Goal: Task Accomplishment & Management: Complete application form

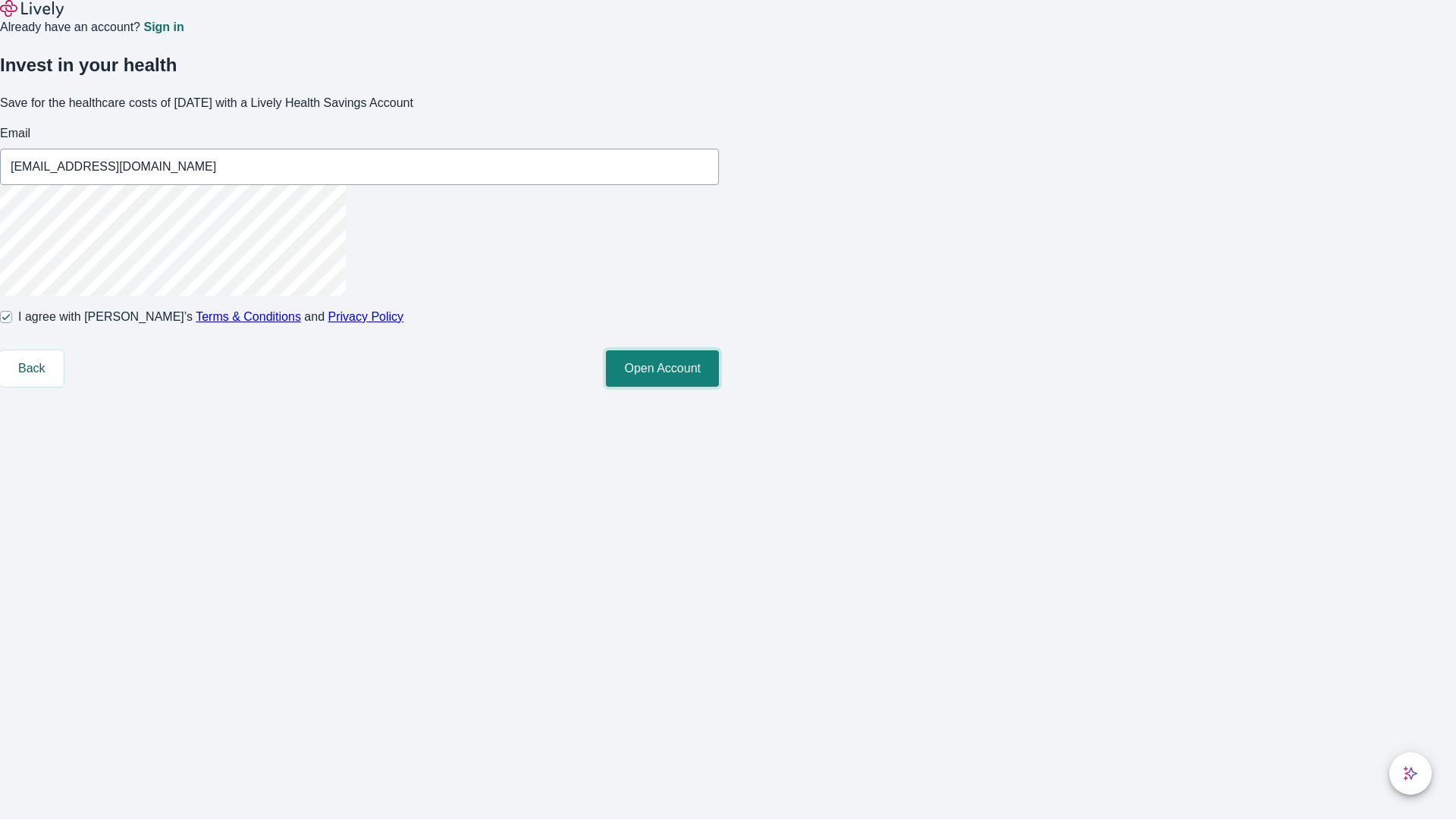
click at [719, 386] on button "Open Account" at bounding box center [663, 369] width 113 height 37
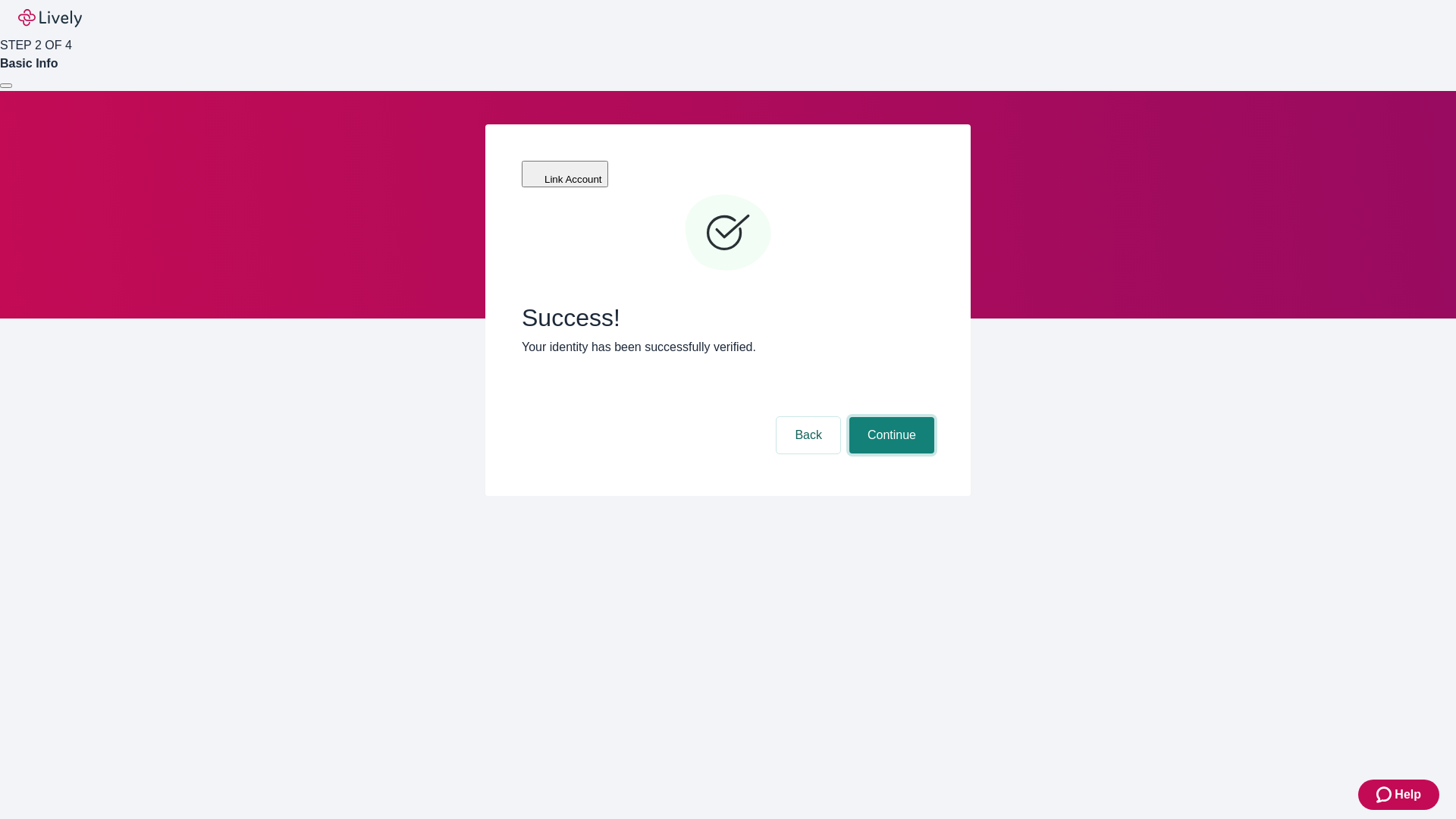
click at [889, 417] on button "Continue" at bounding box center [892, 435] width 85 height 37
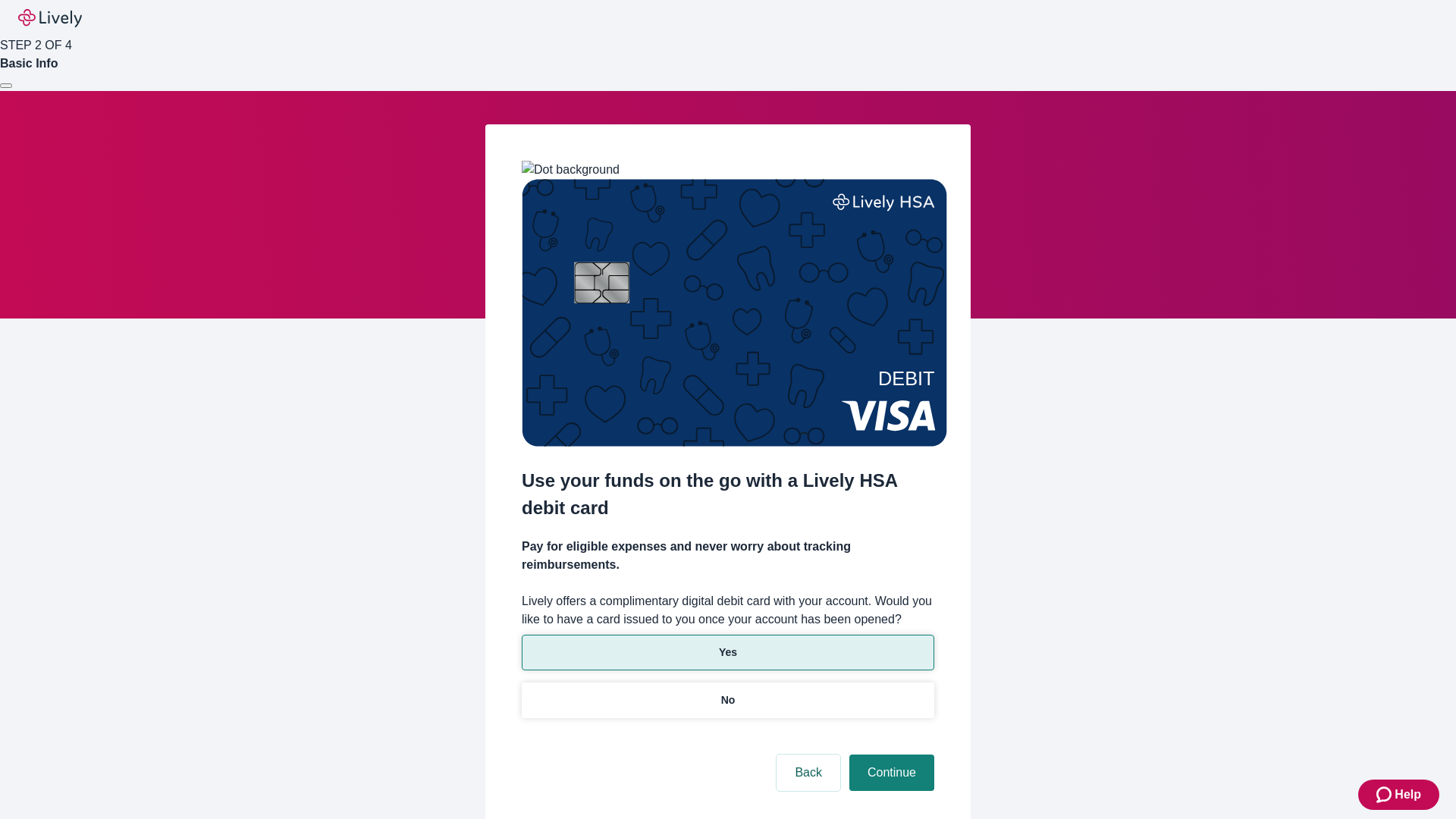
click at [728, 645] on p "Yes" at bounding box center [728, 653] width 18 height 16
click at [889, 755] on button "Continue" at bounding box center [892, 773] width 85 height 37
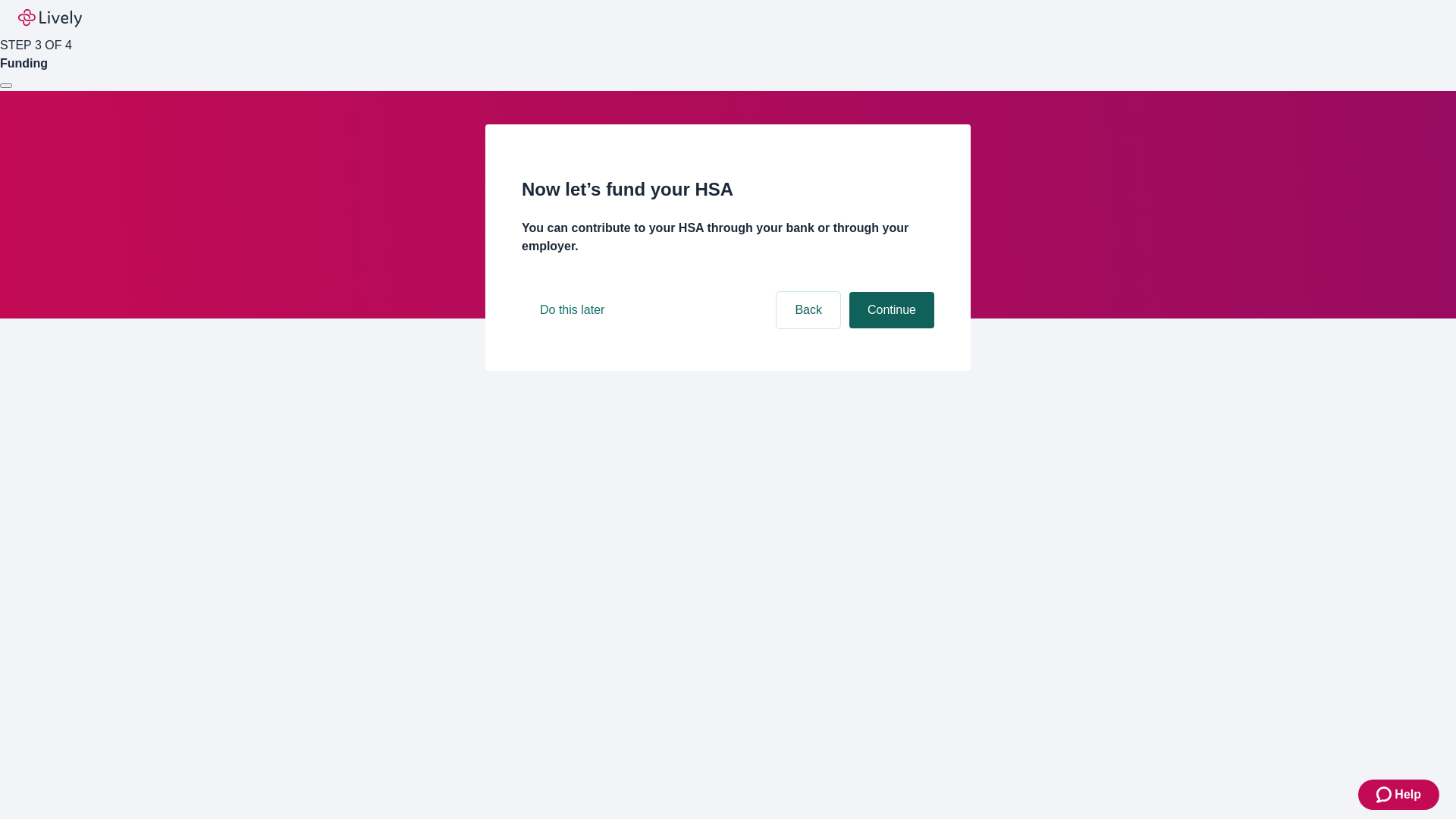
click at [889, 328] on button "Continue" at bounding box center [892, 310] width 85 height 37
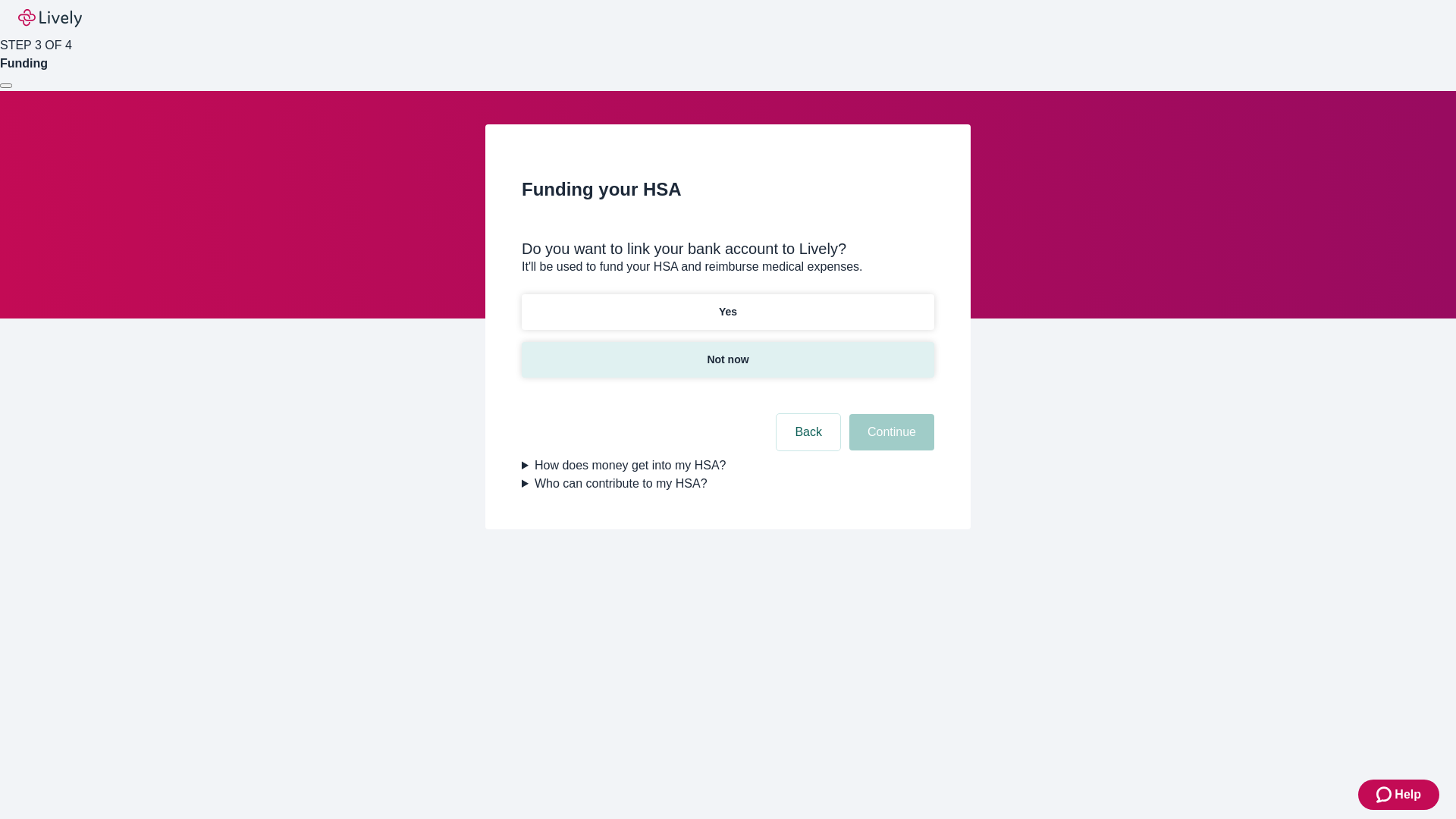
click at [728, 352] on p "Not now" at bounding box center [728, 359] width 41 height 16
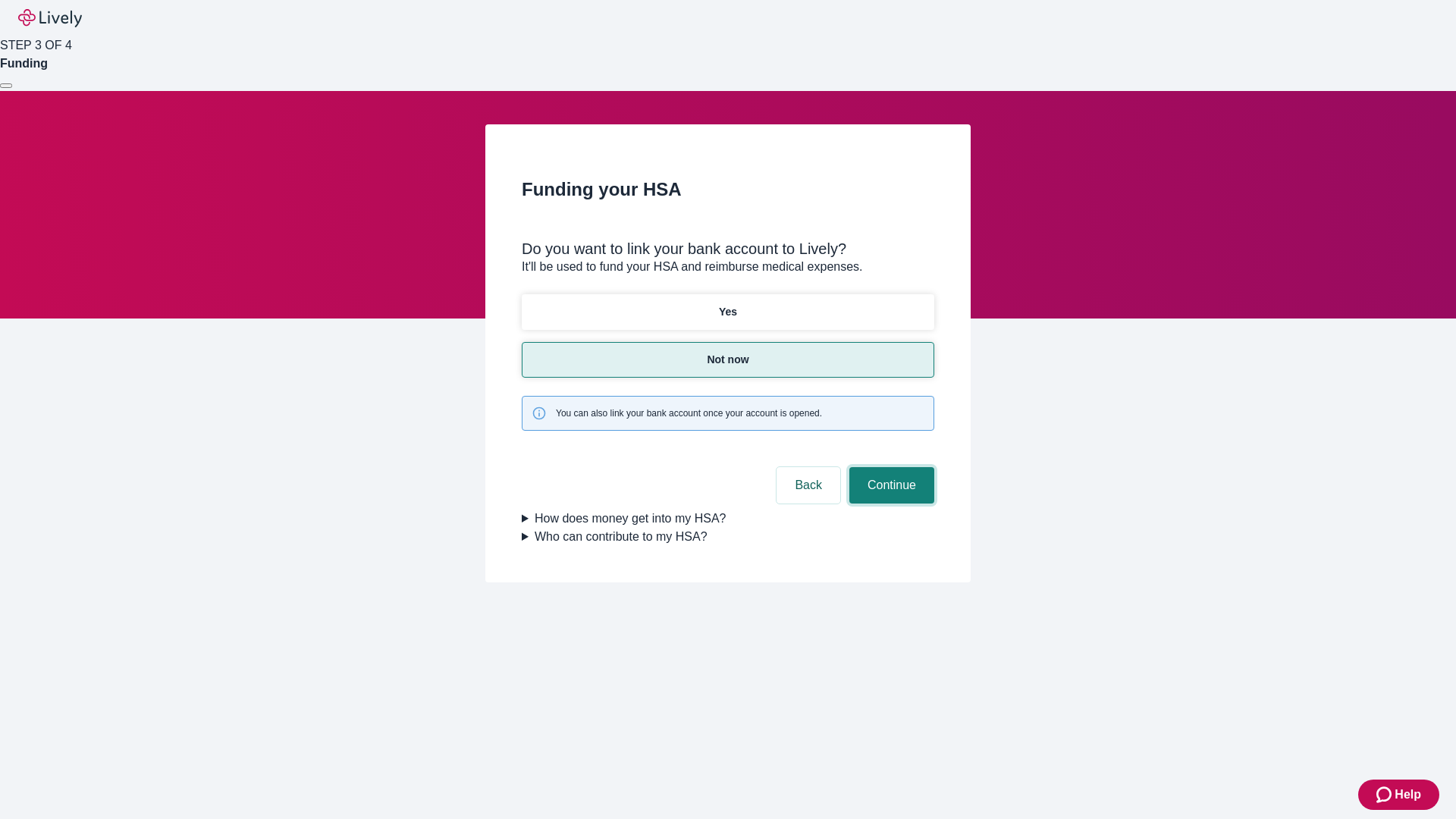
click at [889, 467] on button "Continue" at bounding box center [892, 485] width 85 height 37
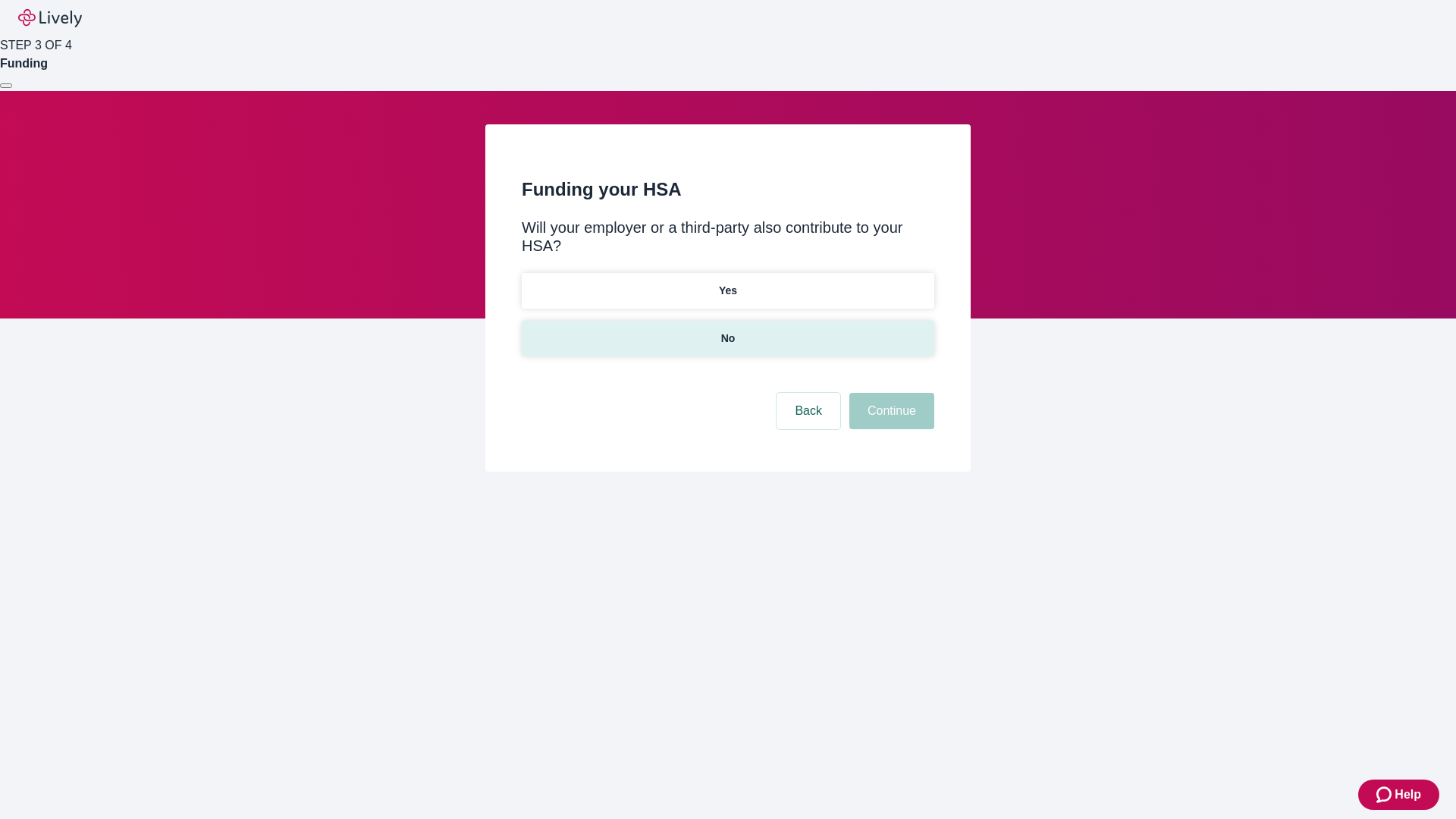
click at [728, 331] on p "No" at bounding box center [728, 339] width 14 height 16
click at [889, 393] on button "Continue" at bounding box center [892, 411] width 85 height 37
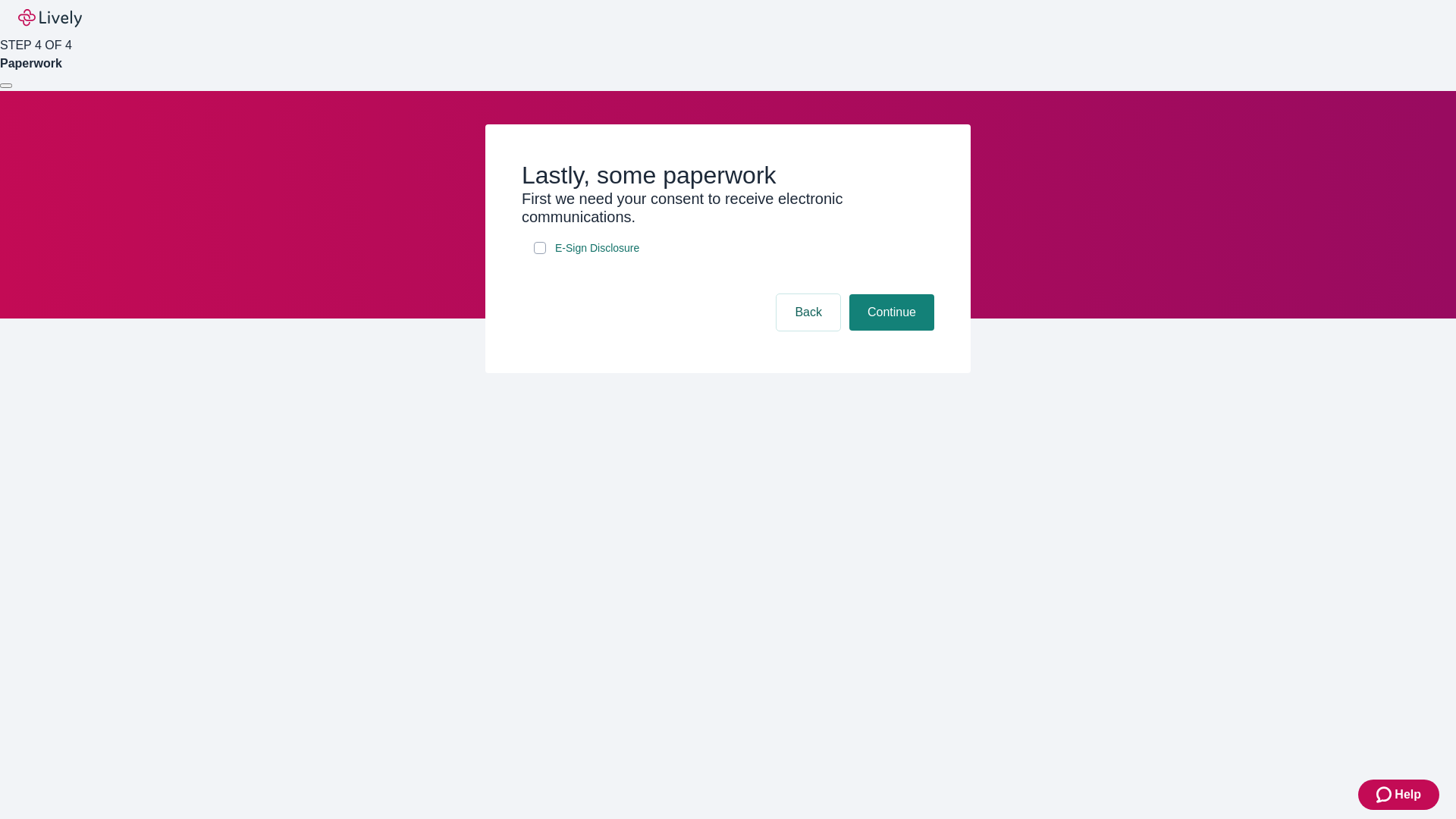
click at [540, 254] on input "E-Sign Disclosure" at bounding box center [540, 247] width 12 height 12
checkbox input "true"
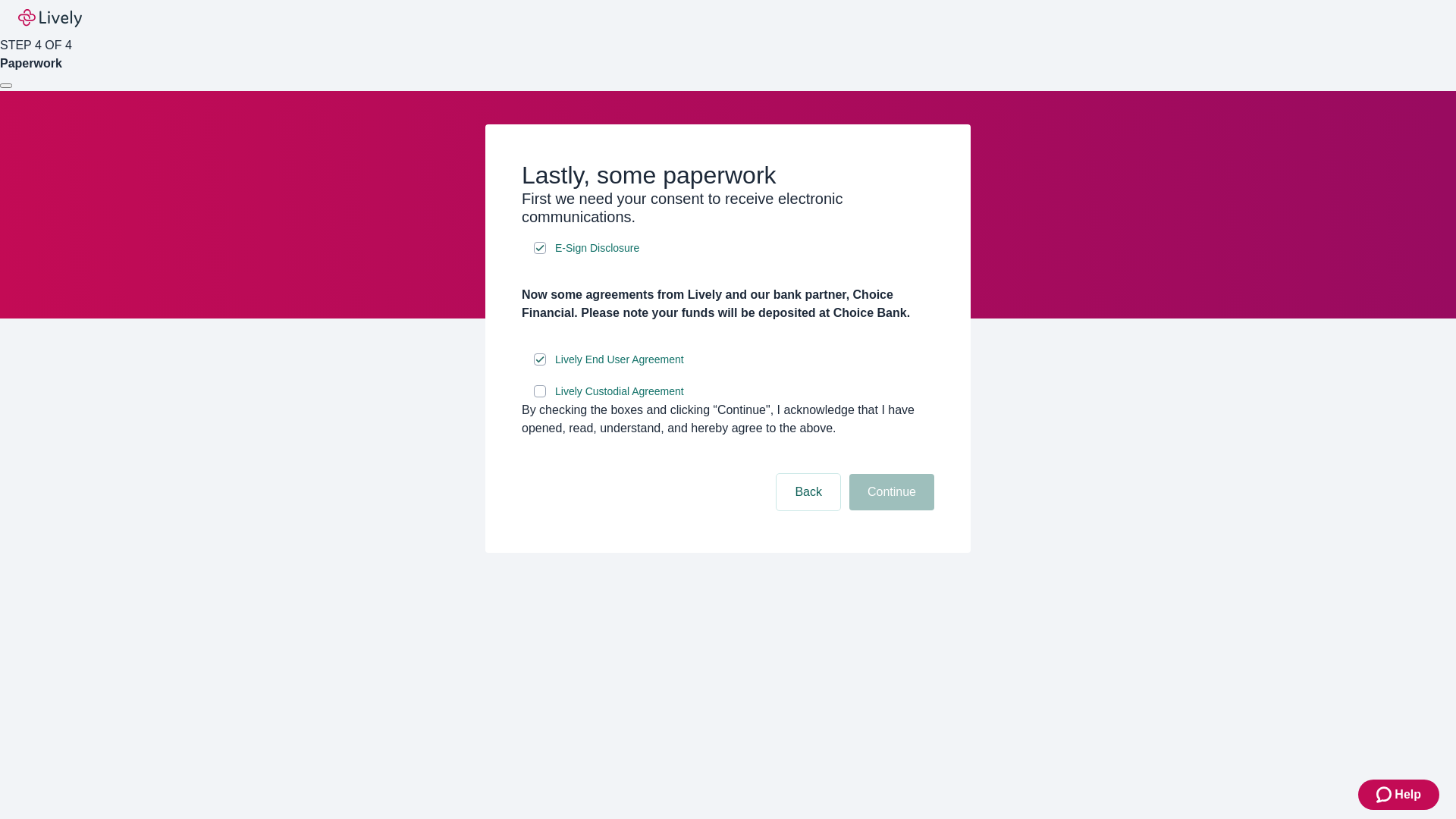
click at [540, 398] on input "Lively Custodial Agreement" at bounding box center [540, 391] width 12 height 12
checkbox input "true"
click at [889, 511] on button "Continue" at bounding box center [892, 492] width 85 height 37
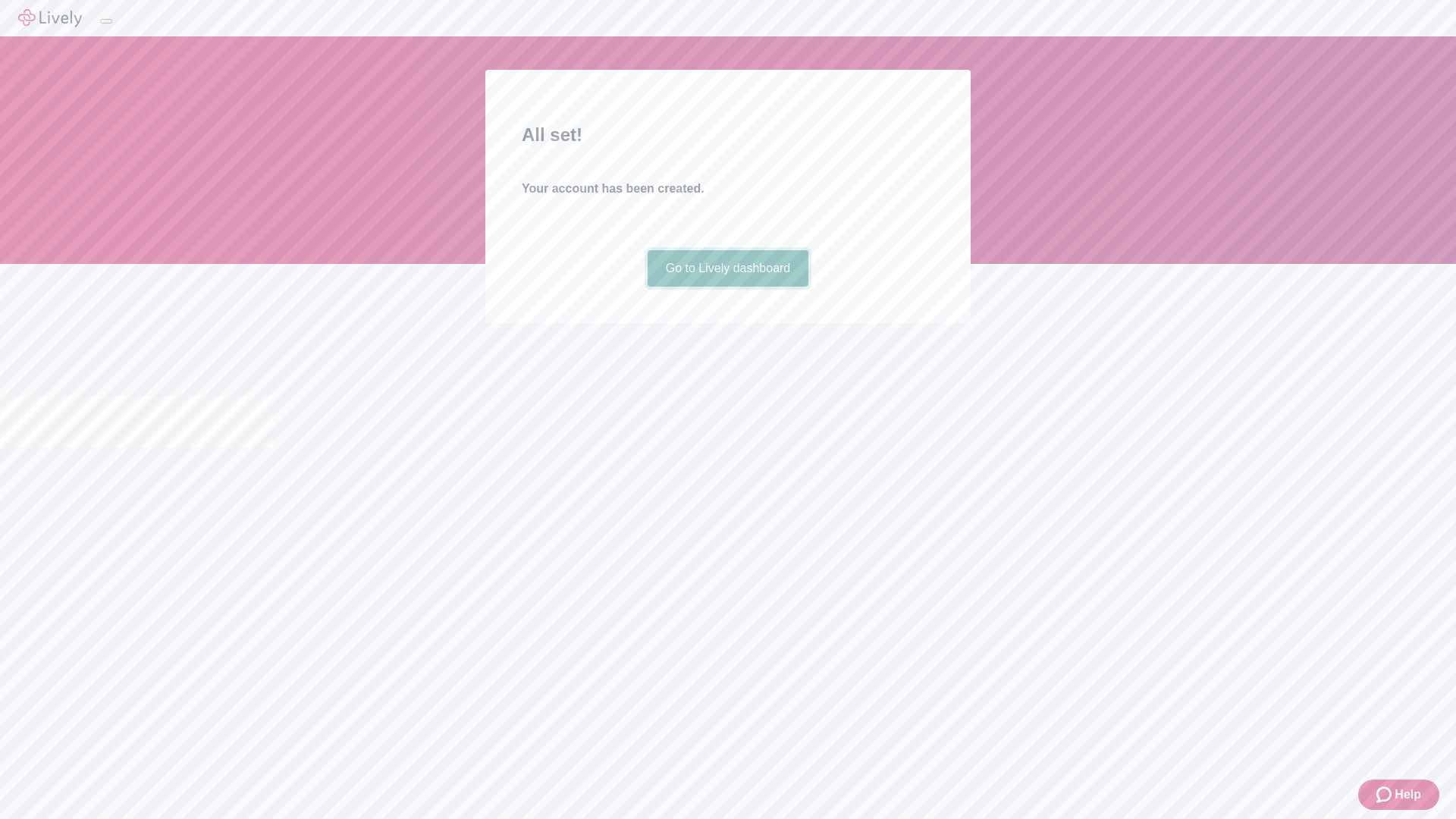
click at [728, 287] on link "Go to Lively dashboard" at bounding box center [728, 268] width 162 height 37
